Goal: Information Seeking & Learning: Understand process/instructions

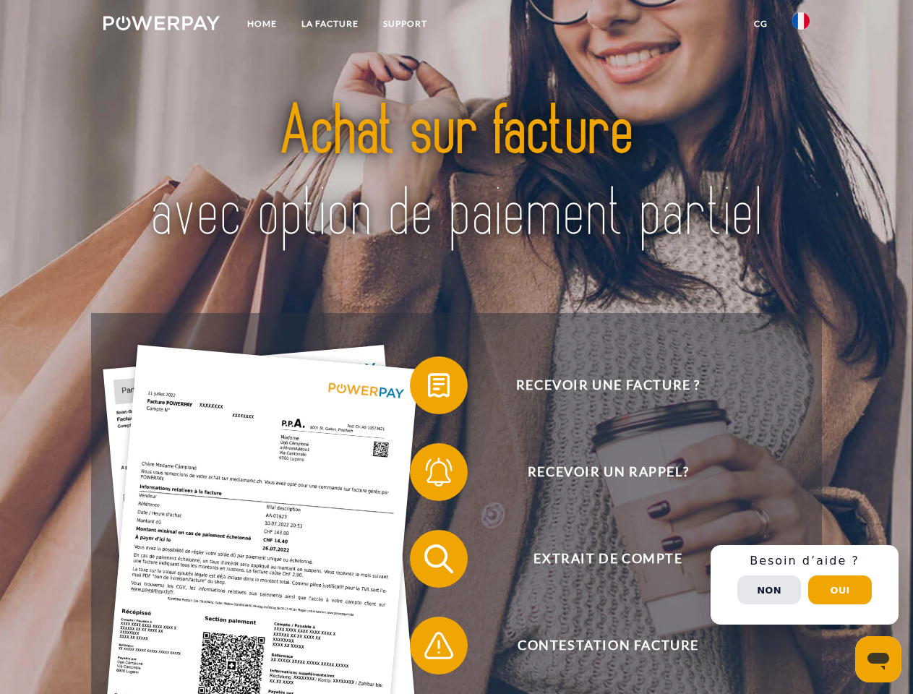
click at [161, 25] on img at bounding box center [161, 23] width 116 height 14
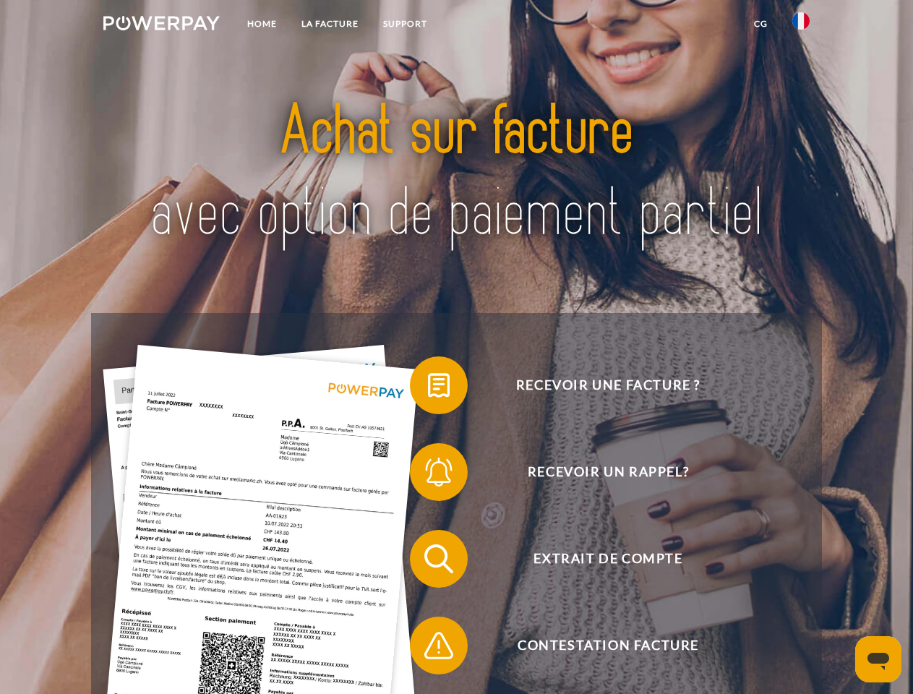
click at [801, 25] on img at bounding box center [800, 20] width 17 height 17
click at [760, 24] on link "CG" at bounding box center [760, 24] width 38 height 26
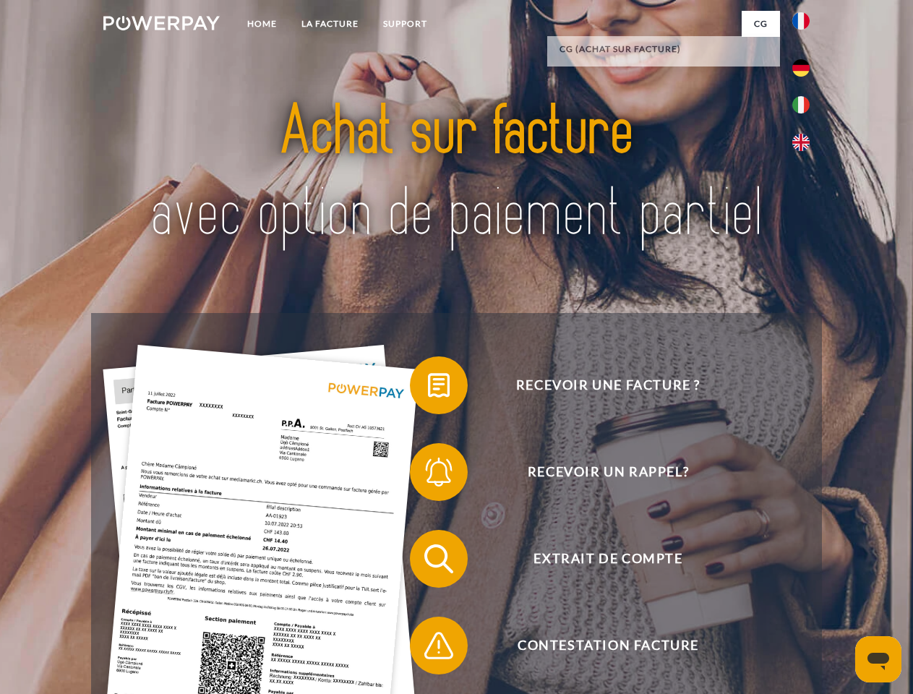
click at [428, 388] on span at bounding box center [417, 385] width 72 height 72
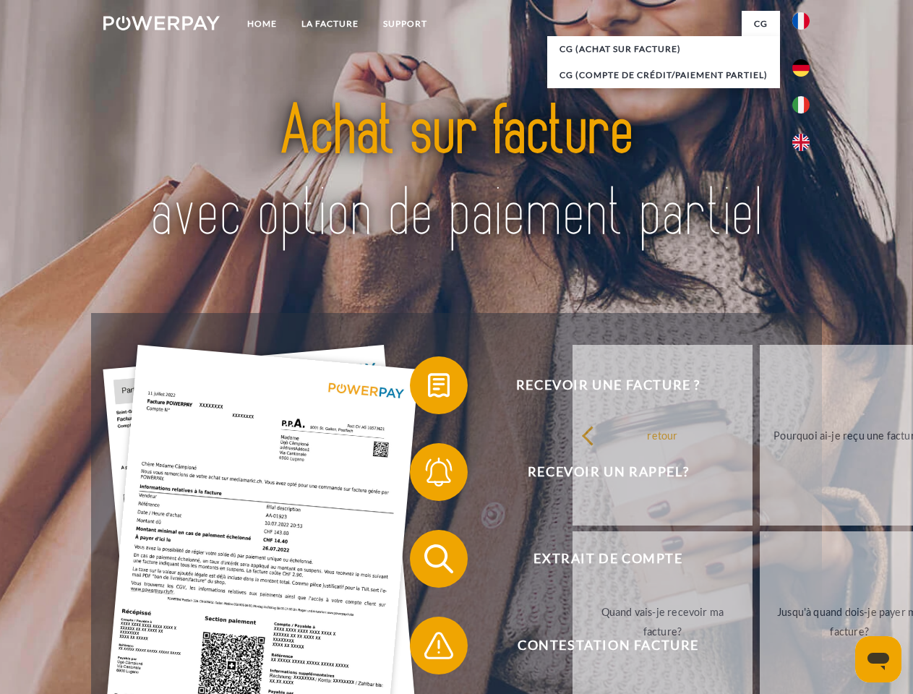
click at [428, 475] on span at bounding box center [417, 472] width 72 height 72
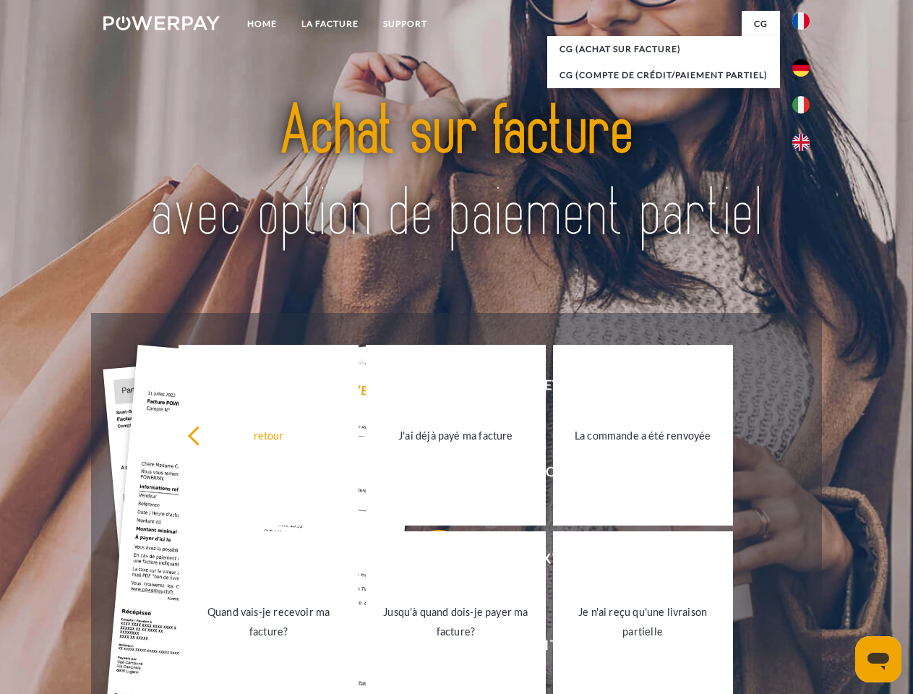
click at [428, 562] on link "Jusqu'à quand dois-je payer ma facture?" at bounding box center [456, 621] width 180 height 181
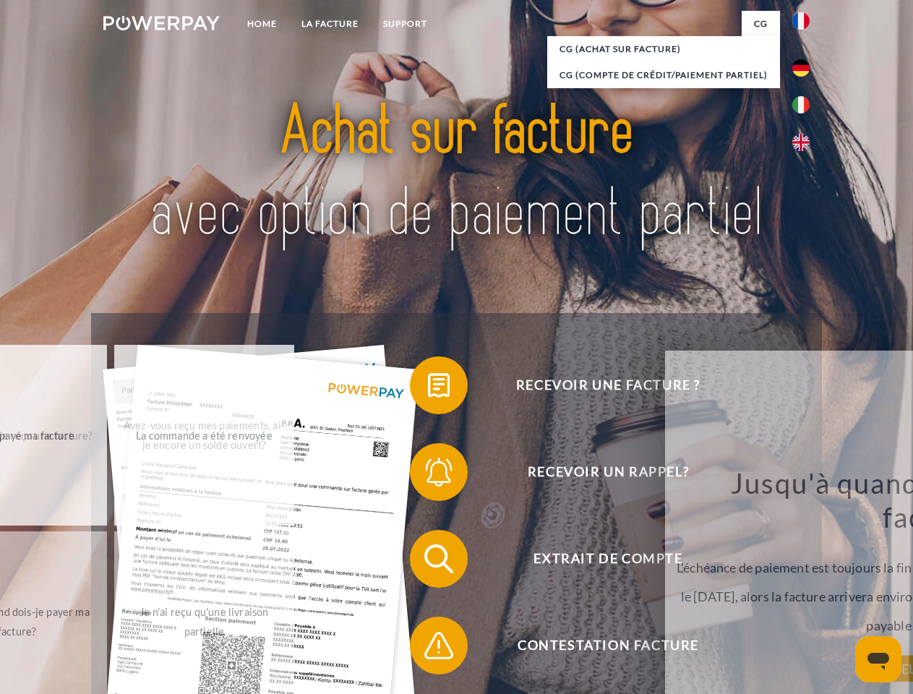
click at [428, 648] on div "Recevoir une facture ? Recevoir un rappel? Extrait de compte retour" at bounding box center [456, 602] width 730 height 578
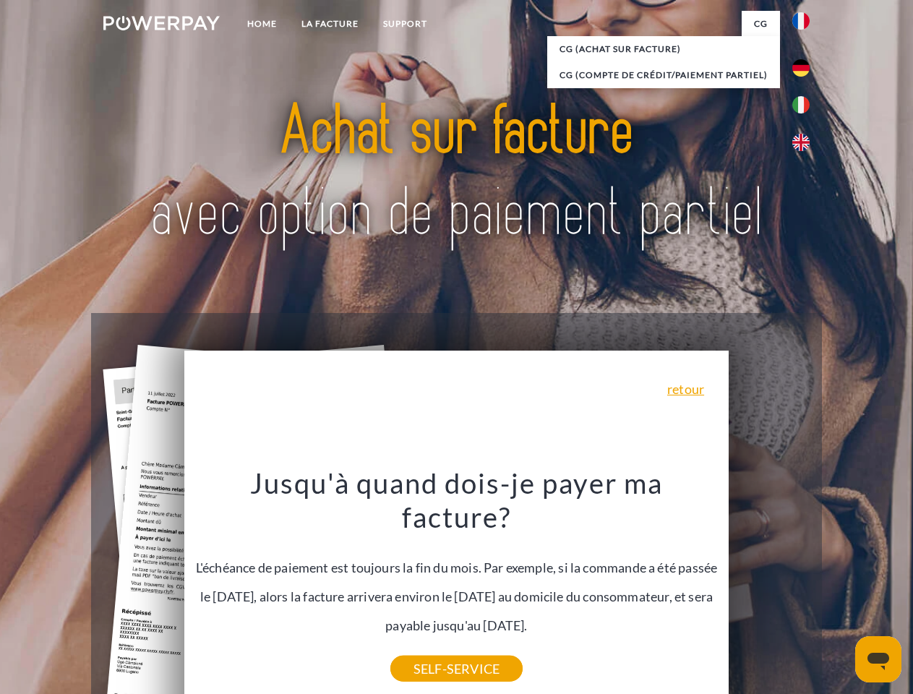
click at [804, 585] on div "Recevoir une facture ? Recevoir un rappel? Extrait de compte retour" at bounding box center [456, 602] width 730 height 578
click at [769, 588] on span "Extrait de compte" at bounding box center [608, 559] width 354 height 58
click at [840, 590] on header "Home LA FACTURE Support" at bounding box center [456, 499] width 913 height 998
